Goal: Task Accomplishment & Management: Manage account settings

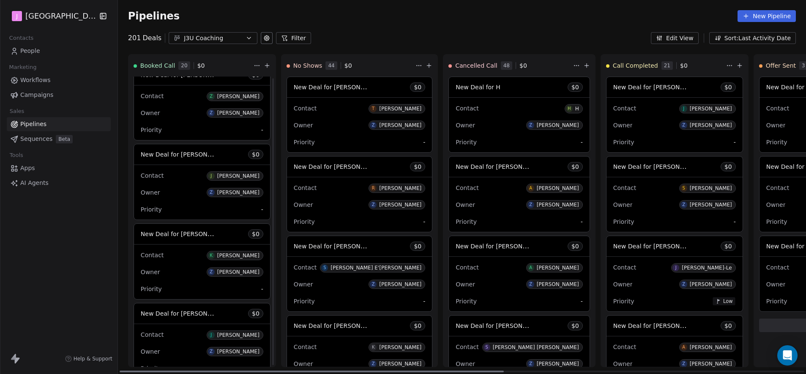
scroll to position [68, 0]
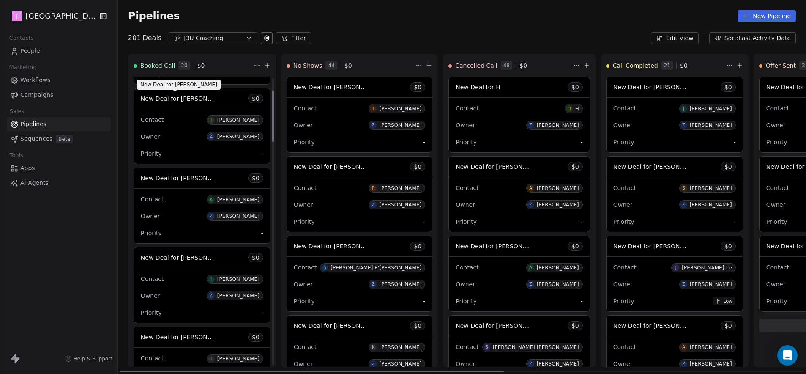
click at [192, 101] on span "New Deal for [PERSON_NAME]" at bounding box center [185, 98] width 89 height 8
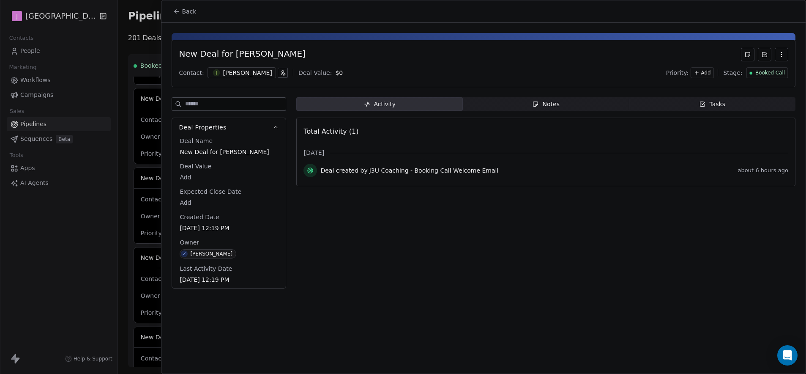
click at [772, 71] on span "Booked Call" at bounding box center [770, 72] width 30 height 7
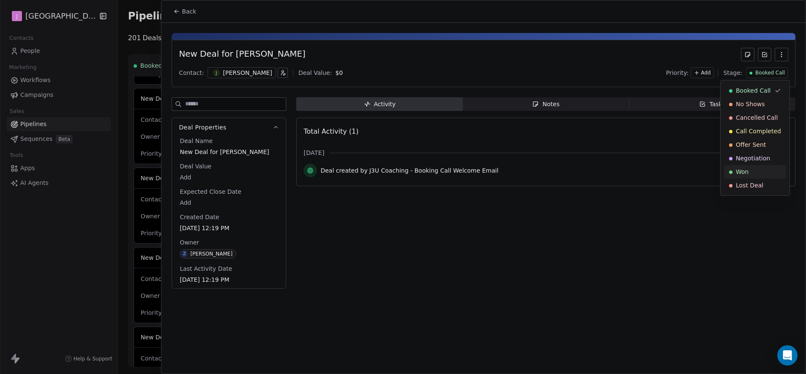
click at [745, 169] on span "Won" at bounding box center [742, 171] width 13 height 8
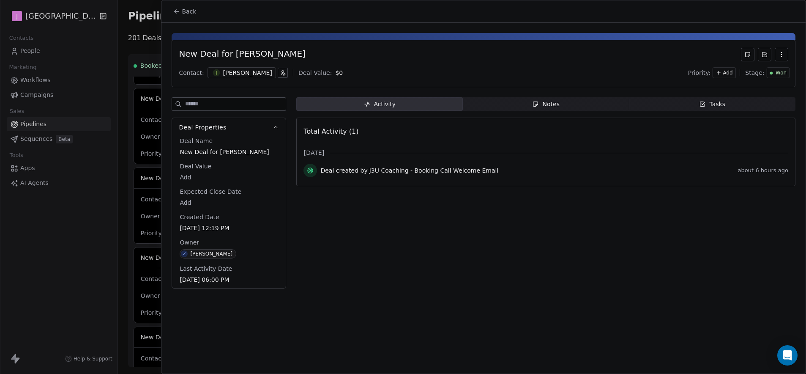
scroll to position [148, 0]
click at [189, 179] on body "J J3 University Contacts People Marketing Workflows Campaigns Sales Pipelines S…" at bounding box center [403, 187] width 806 height 374
type input "*****"
click at [192, 10] on html "J J3 University Contacts People Marketing Workflows Campaigns Sales Pipelines S…" at bounding box center [403, 187] width 806 height 374
click at [195, 13] on span "Back" at bounding box center [189, 11] width 14 height 8
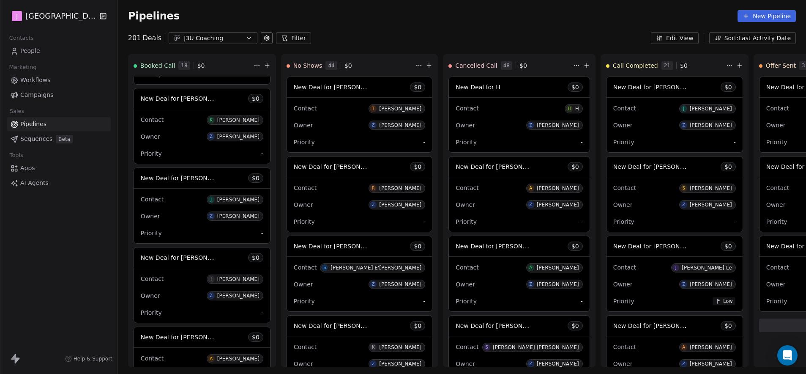
click at [32, 79] on span "Workflows" at bounding box center [35, 80] width 30 height 9
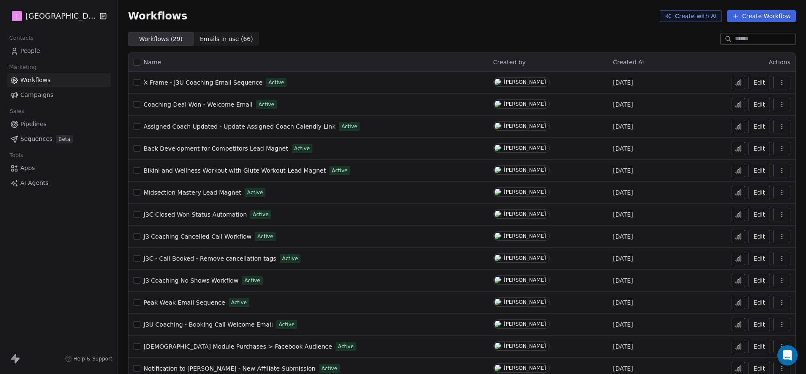
click at [22, 48] on span "People" at bounding box center [30, 51] width 20 height 9
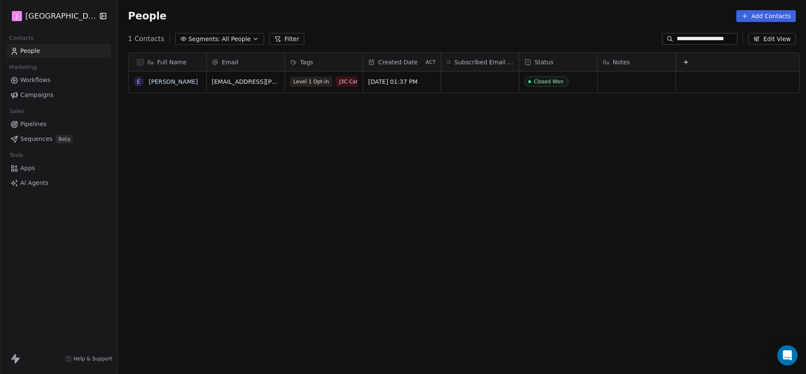
scroll to position [323, 686]
click at [707, 37] on input "**********" at bounding box center [706, 39] width 59 height 8
paste input "**"
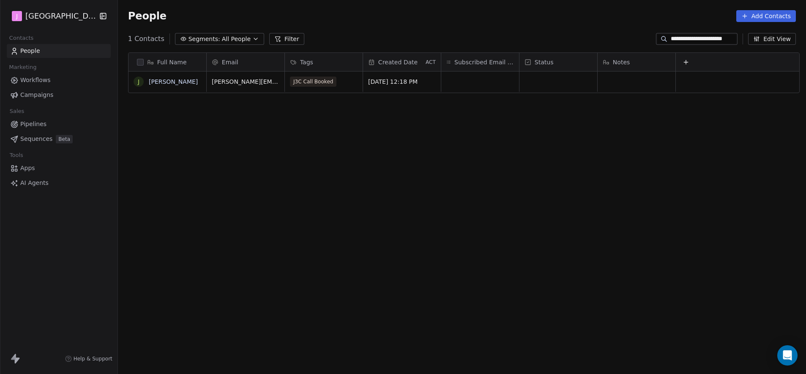
type input "**********"
click at [574, 91] on div "grid" at bounding box center [559, 81] width 78 height 20
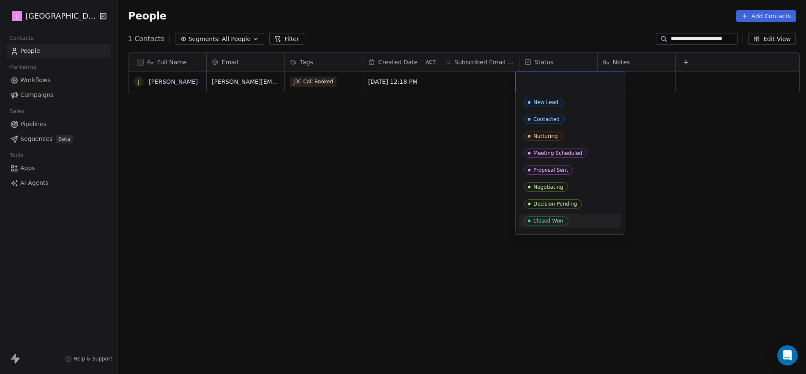
click at [548, 224] on span "Closed Won" at bounding box center [546, 220] width 44 height 9
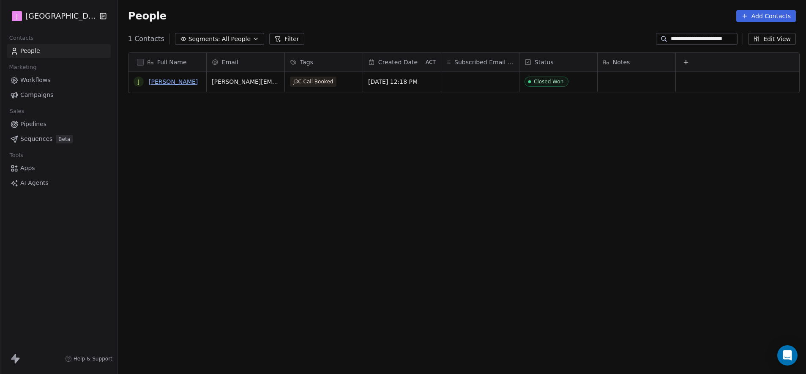
click at [161, 79] on link "[PERSON_NAME]" at bounding box center [173, 81] width 49 height 7
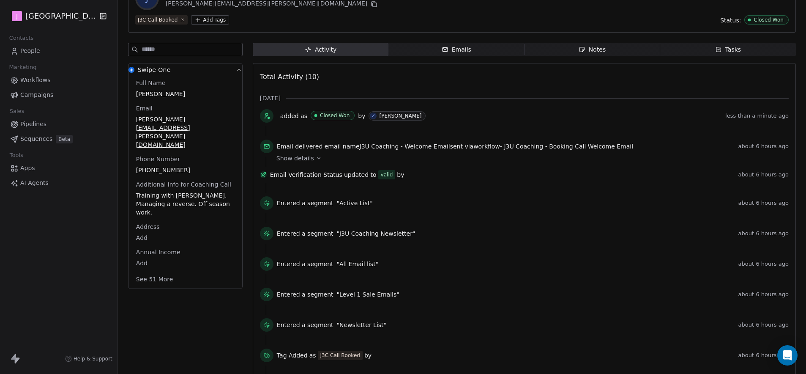
scroll to position [79, 0]
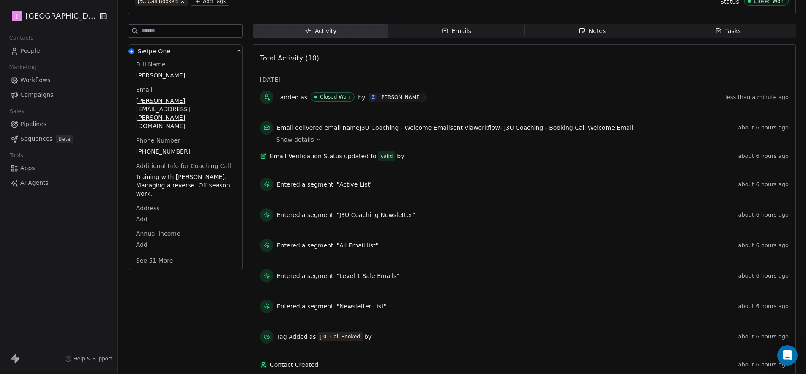
click at [152, 253] on button "See 51 More" at bounding box center [154, 260] width 47 height 15
click at [141, 262] on body "J J3 University Contacts People Marketing Workflows Campaigns Sales Pipelines S…" at bounding box center [403, 187] width 806 height 374
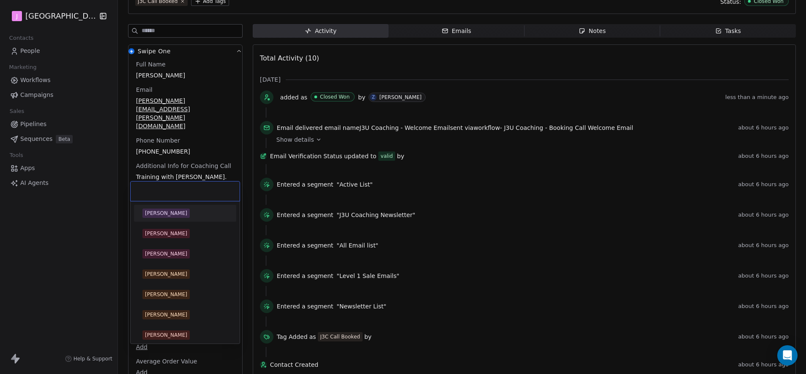
scroll to position [154, 0]
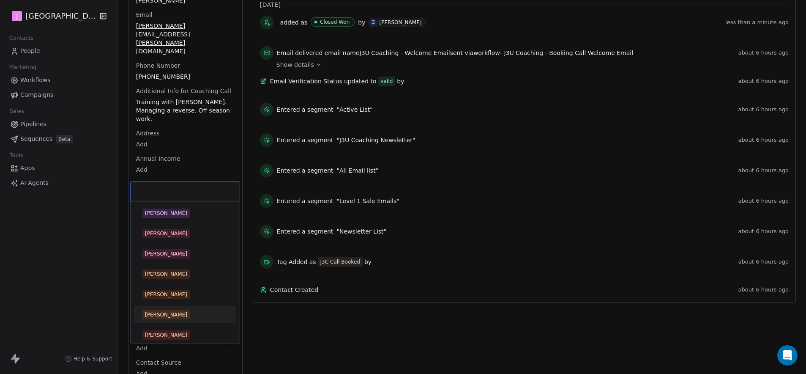
click at [175, 314] on div "[PERSON_NAME]" at bounding box center [184, 314] width 85 height 9
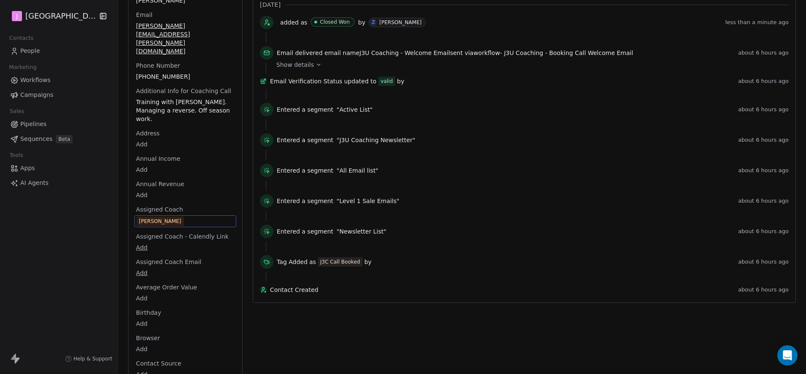
scroll to position [0, 0]
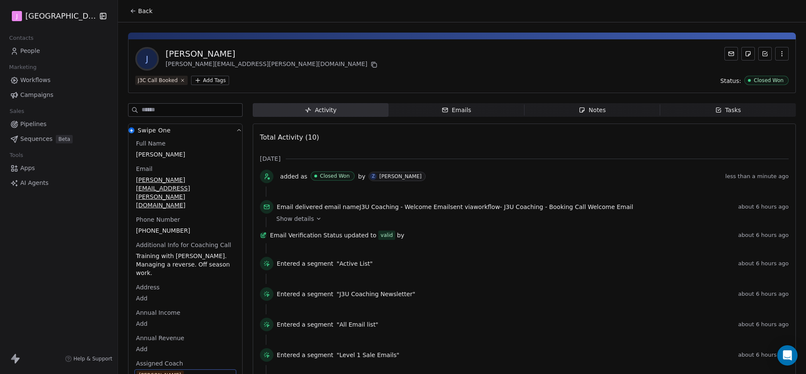
click at [133, 14] on button "Back" at bounding box center [141, 10] width 33 height 15
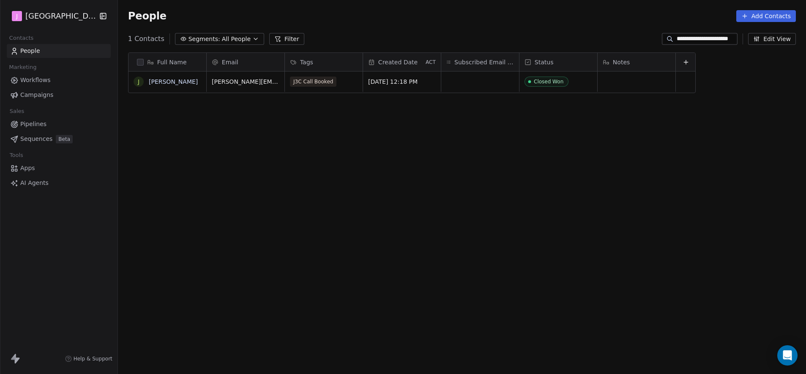
scroll to position [323, 686]
